Goal: Find specific page/section: Find specific page/section

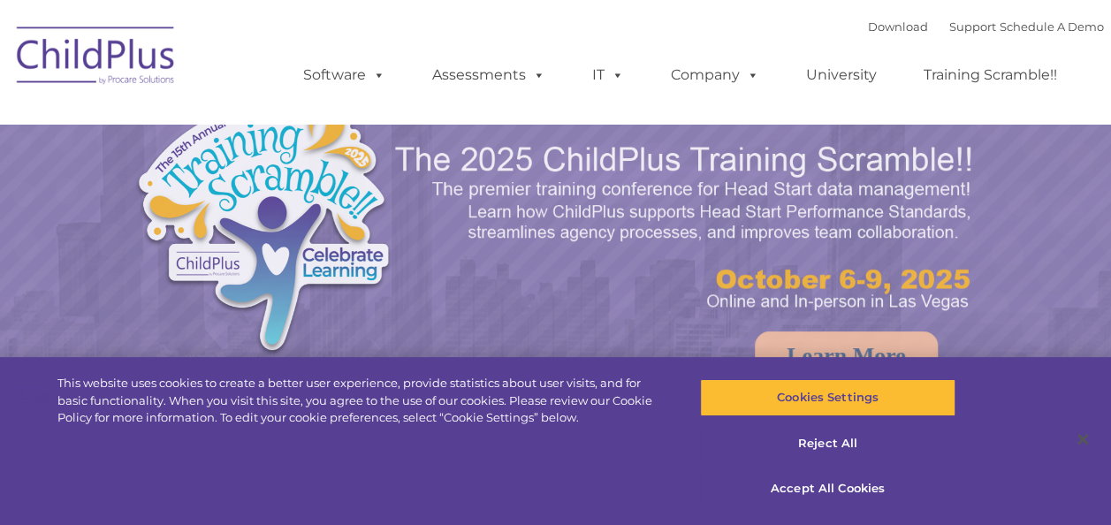
select select "MEDIUM"
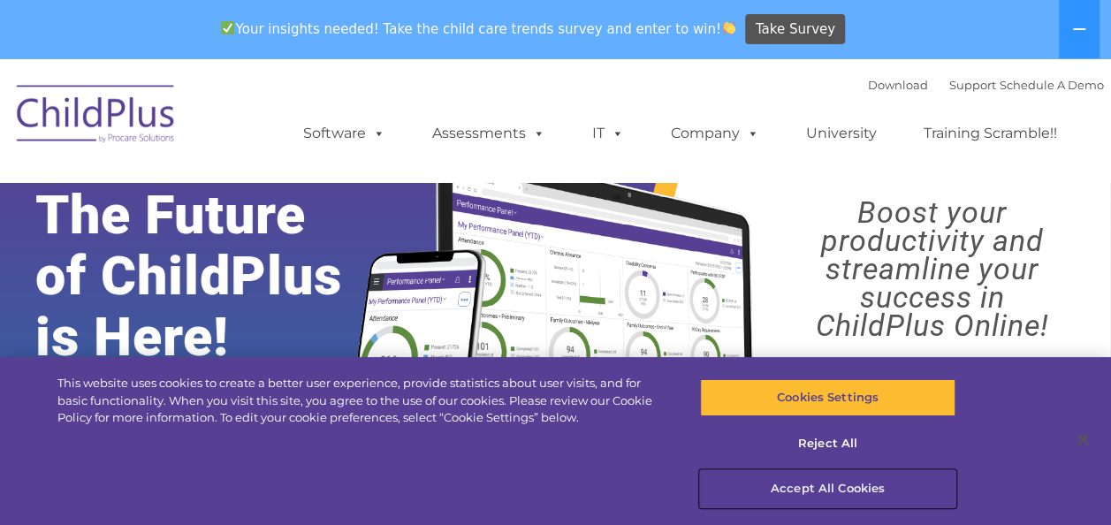
click at [854, 492] on button "Accept All Cookies" at bounding box center [827, 488] width 255 height 37
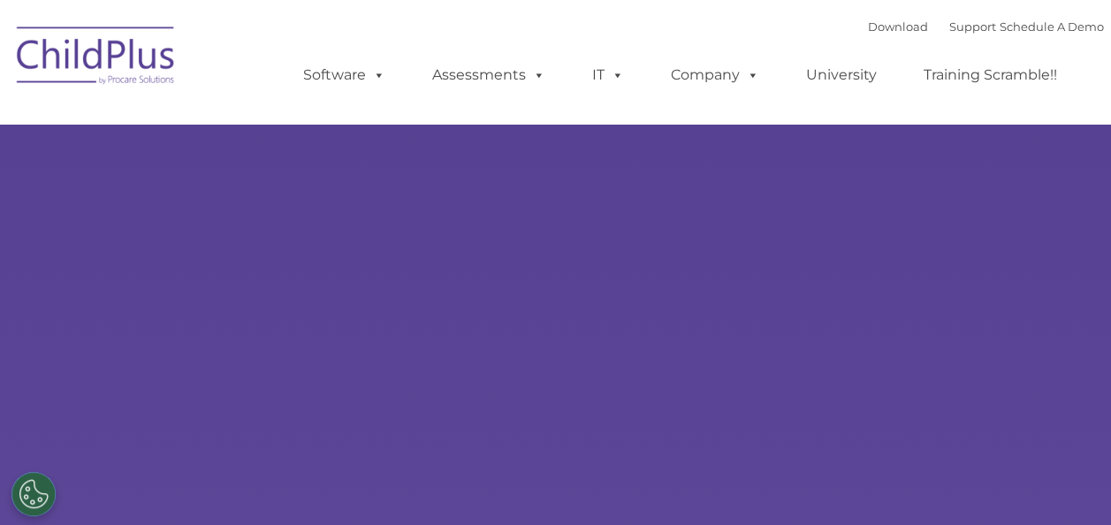
type input ""
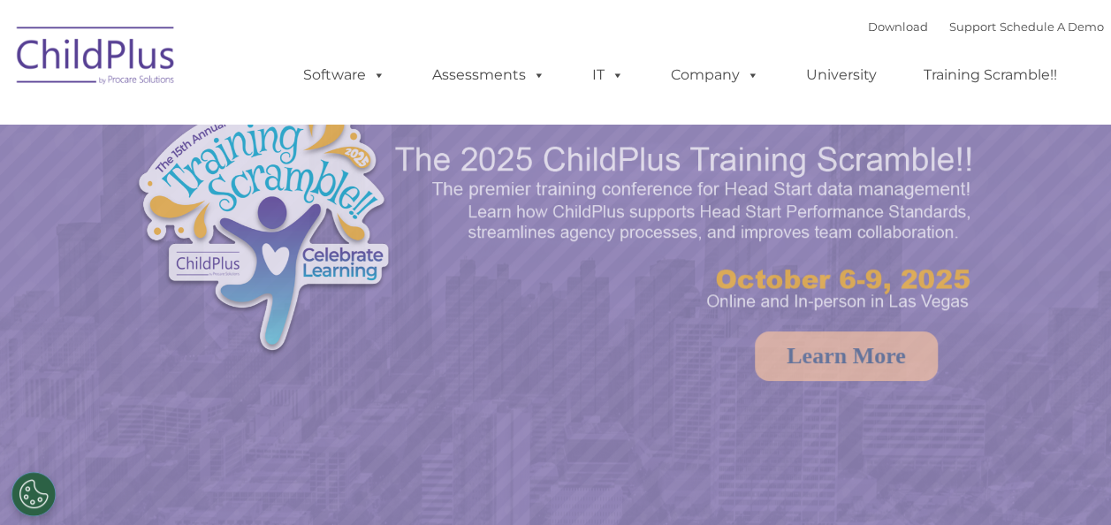
select select "MEDIUM"
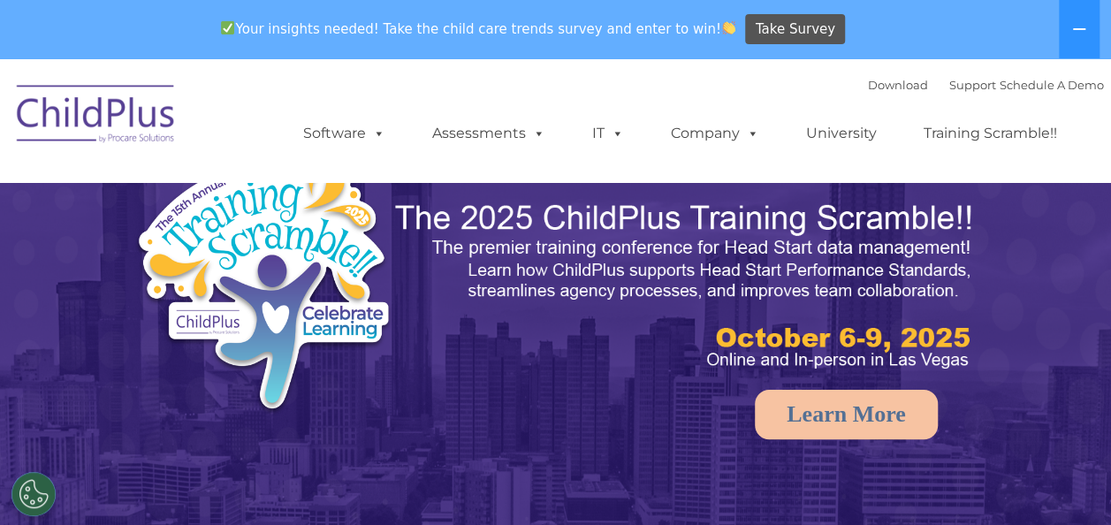
select select "MEDIUM"
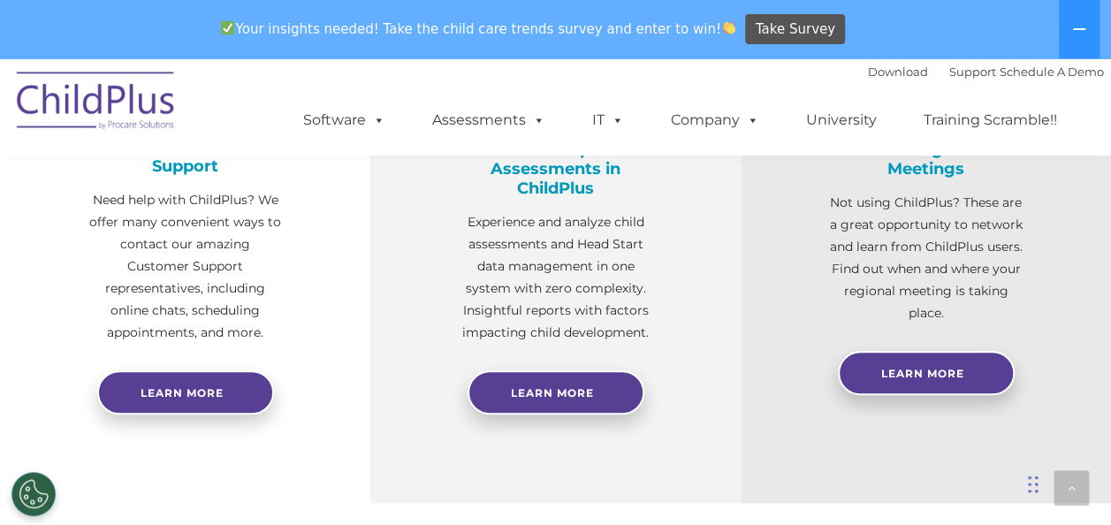
scroll to position [778, 0]
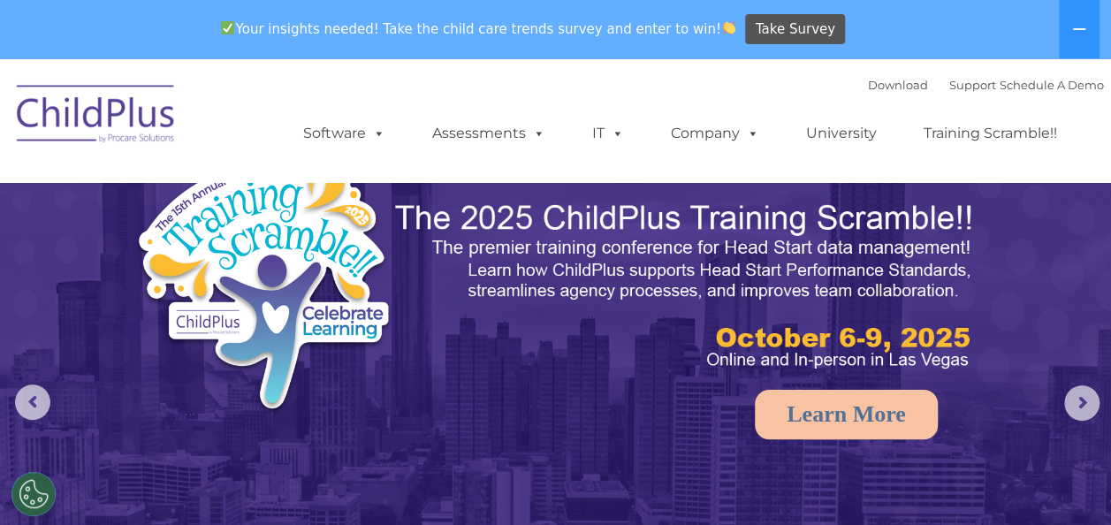
select select "MEDIUM"
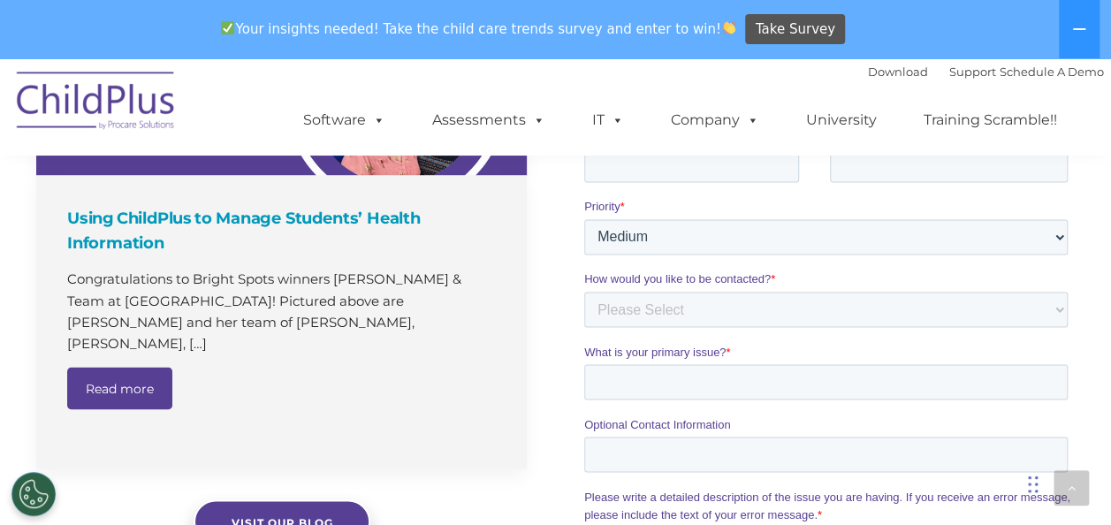
scroll to position [1836, 0]
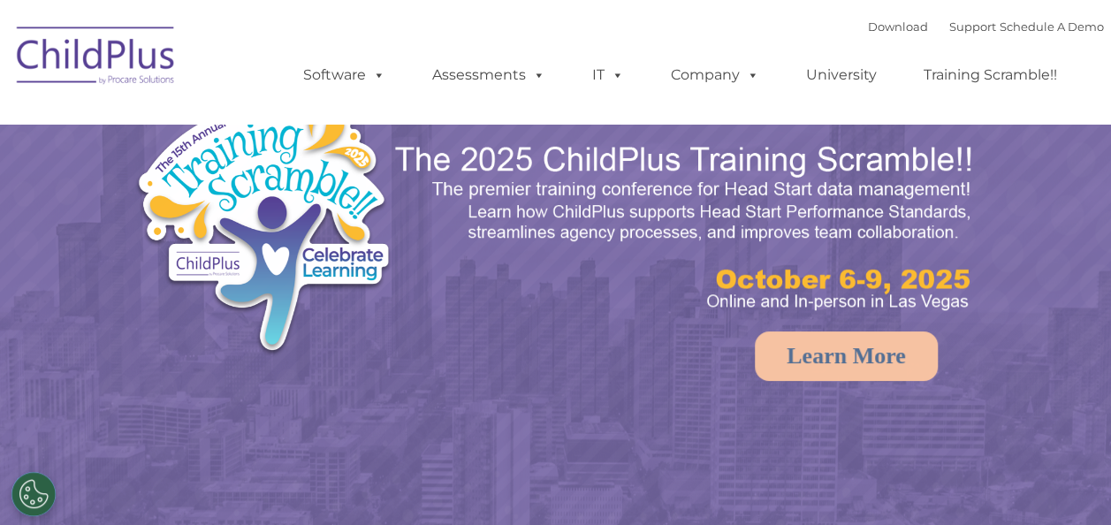
select select "MEDIUM"
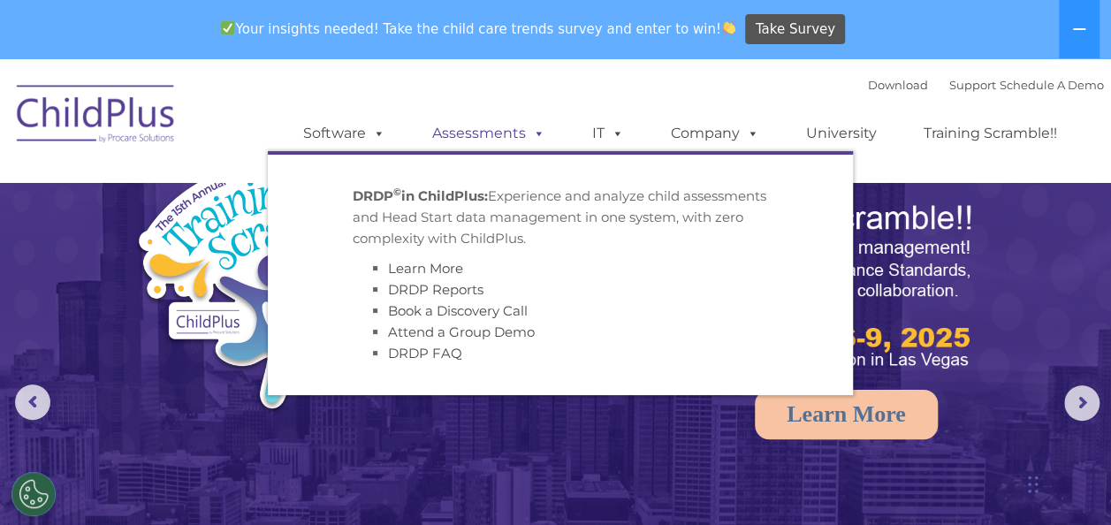
click at [465, 135] on link "Assessments" at bounding box center [489, 133] width 149 height 35
